Goal: Navigation & Orientation: Find specific page/section

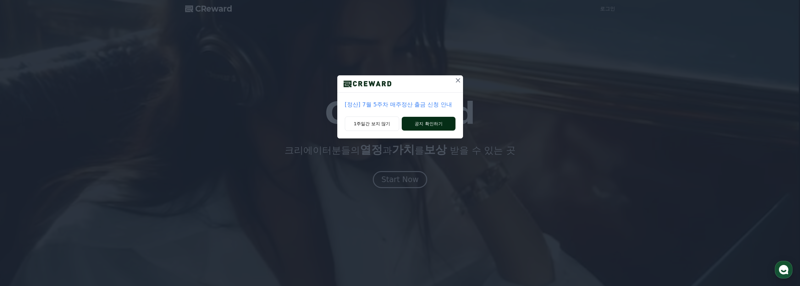
click at [409, 126] on button "공지 확인하기" at bounding box center [428, 124] width 53 height 14
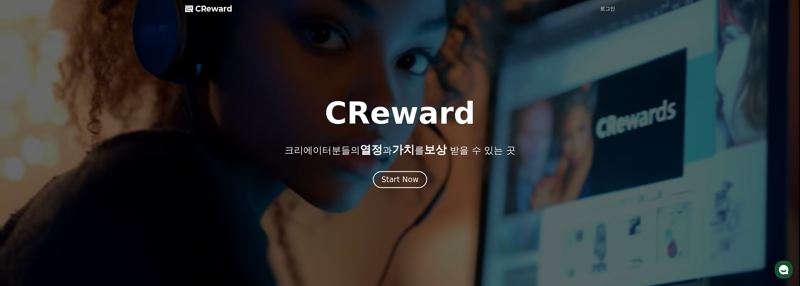
click at [413, 191] on div at bounding box center [400, 143] width 800 height 286
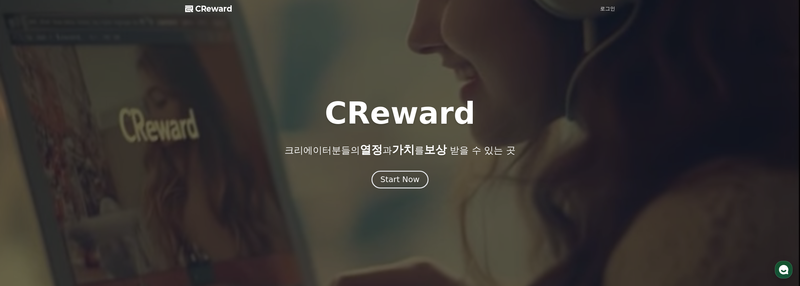
click at [408, 185] on button "Start Now" at bounding box center [400, 180] width 57 height 18
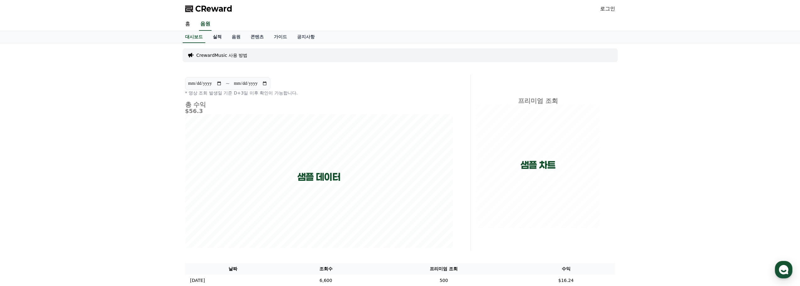
click at [218, 36] on link "실적" at bounding box center [217, 37] width 19 height 12
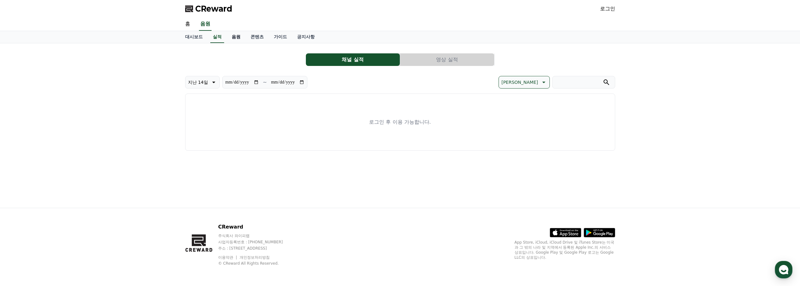
click at [233, 35] on link "음원" at bounding box center [236, 37] width 19 height 12
click at [252, 37] on link "콘텐츠" at bounding box center [257, 37] width 23 height 12
click at [189, 25] on link "홈" at bounding box center [187, 24] width 15 height 13
